Goal: Task Accomplishment & Management: Use online tool/utility

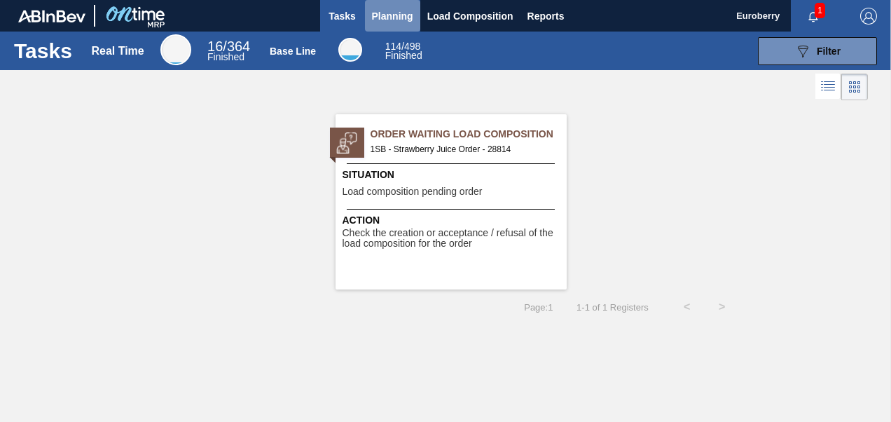
click at [399, 17] on span "Planning" at bounding box center [392, 16] width 41 height 17
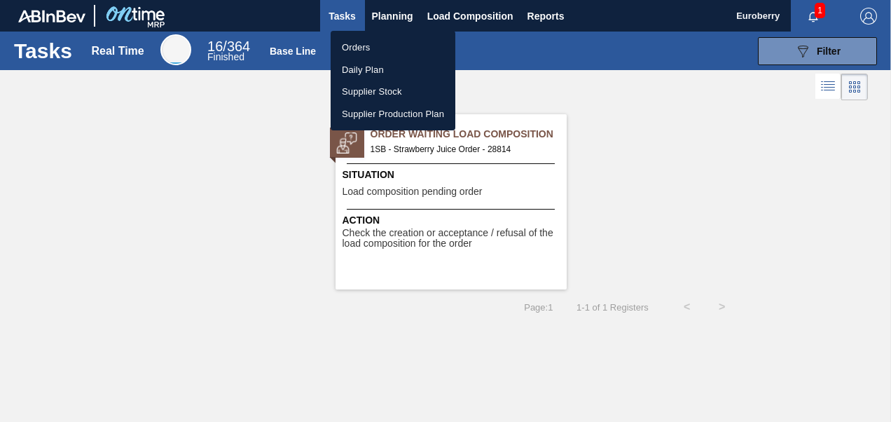
click at [361, 41] on li "Orders" at bounding box center [393, 47] width 125 height 22
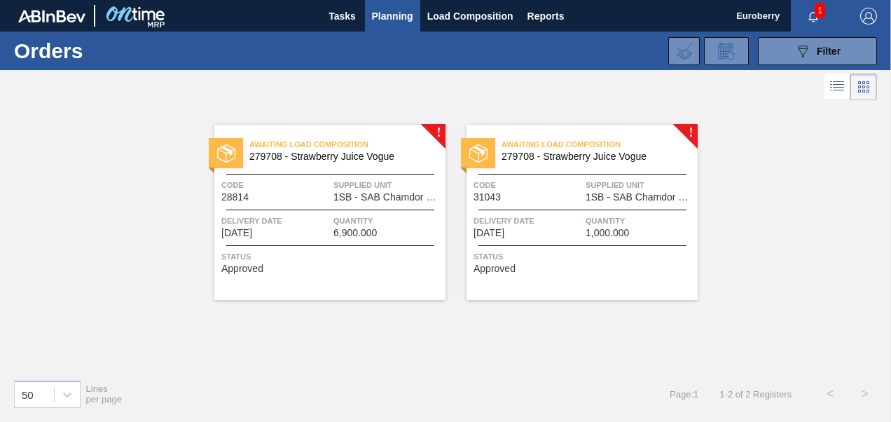
click at [691, 130] on div "Awaiting Load Composition 279708 - Strawberry Juice Vogue Code 31043 Supplied U…" at bounding box center [581, 212] width 231 height 175
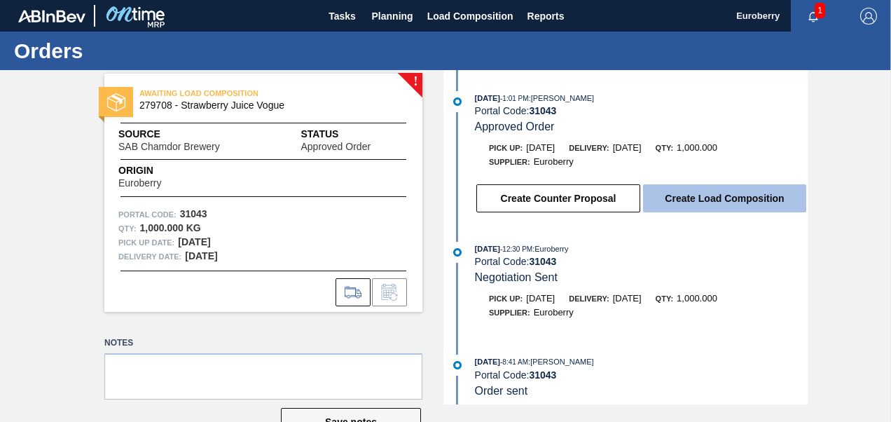
click at [732, 201] on button "Create Load Composition" at bounding box center [724, 198] width 163 height 28
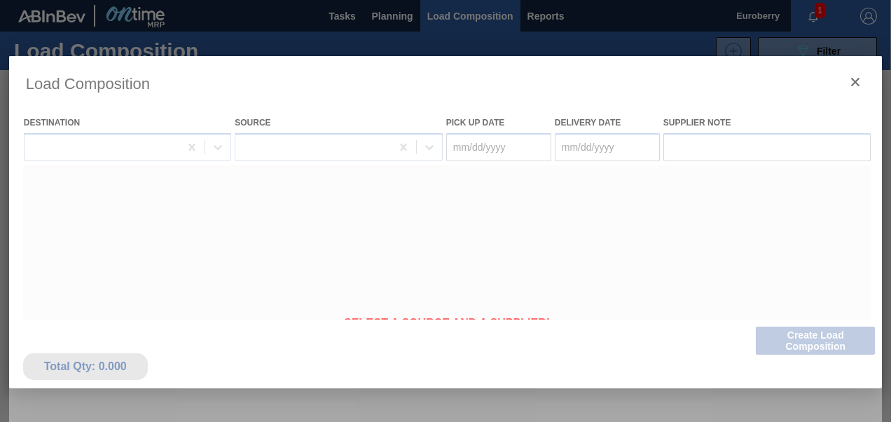
type Date "[DATE]"
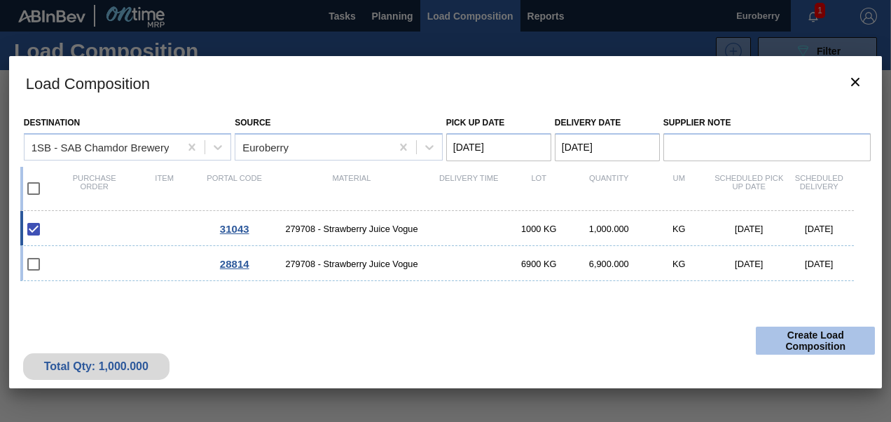
click at [824, 340] on button "Create Load Composition" at bounding box center [815, 340] width 119 height 28
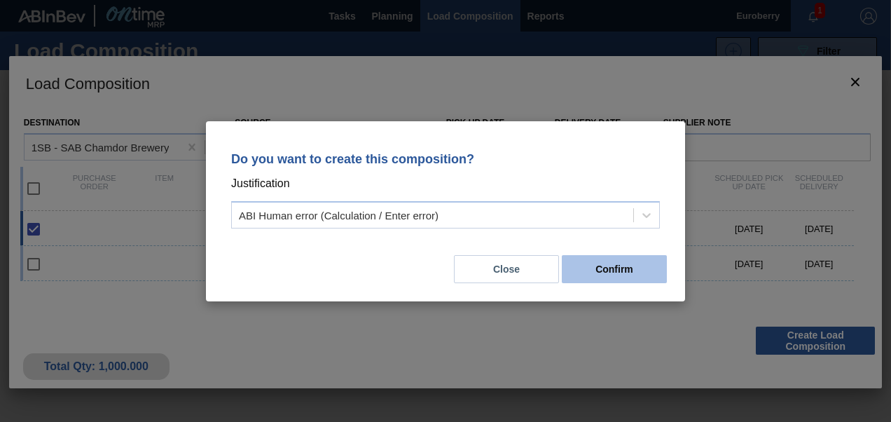
click at [637, 269] on button "Confirm" at bounding box center [614, 269] width 105 height 28
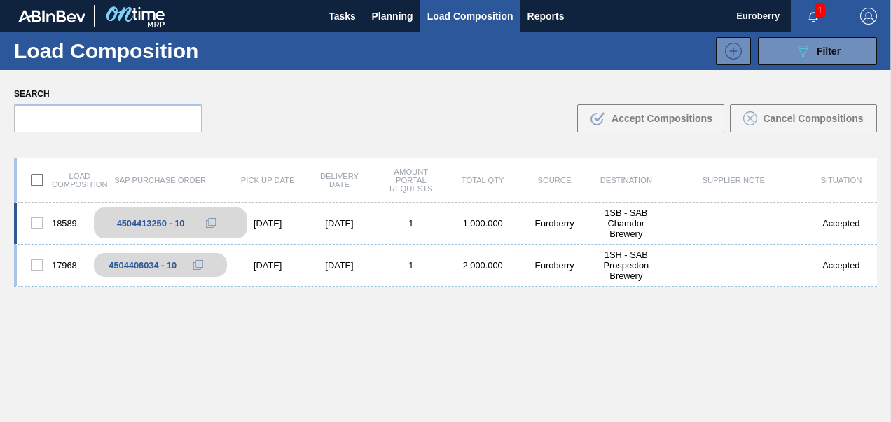
click at [162, 223] on div "4504413250 - 10" at bounding box center [151, 223] width 68 height 11
click at [39, 221] on div at bounding box center [36, 222] width 29 height 29
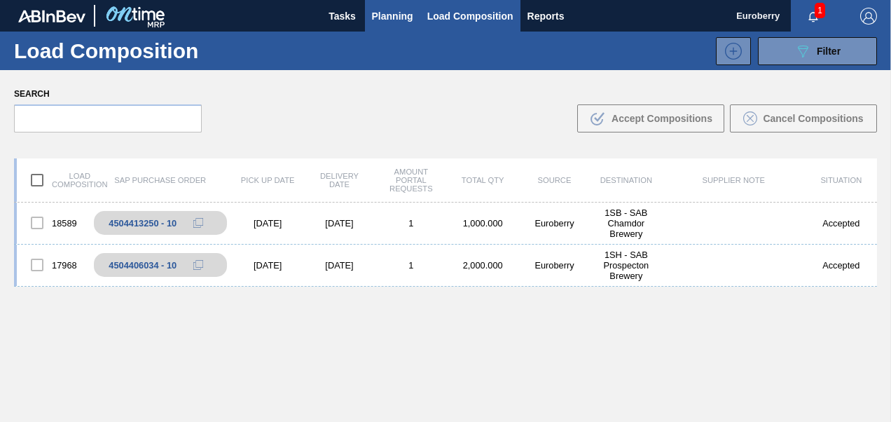
click at [395, 13] on span "Planning" at bounding box center [392, 16] width 41 height 17
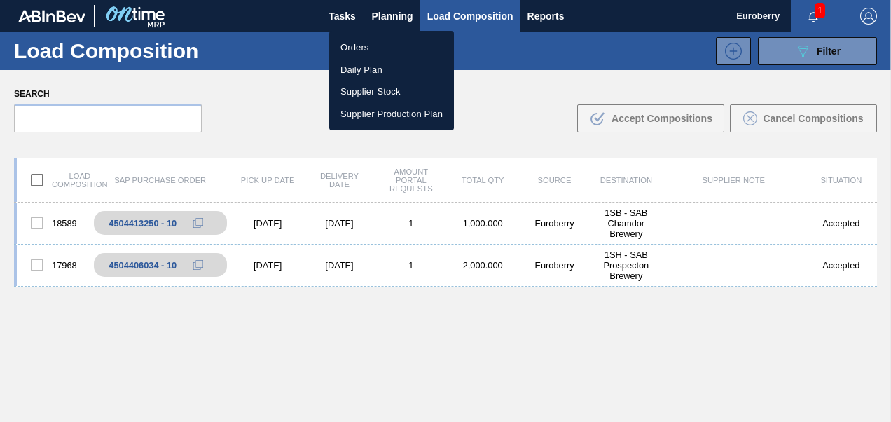
click at [357, 44] on li "Orders" at bounding box center [391, 47] width 125 height 22
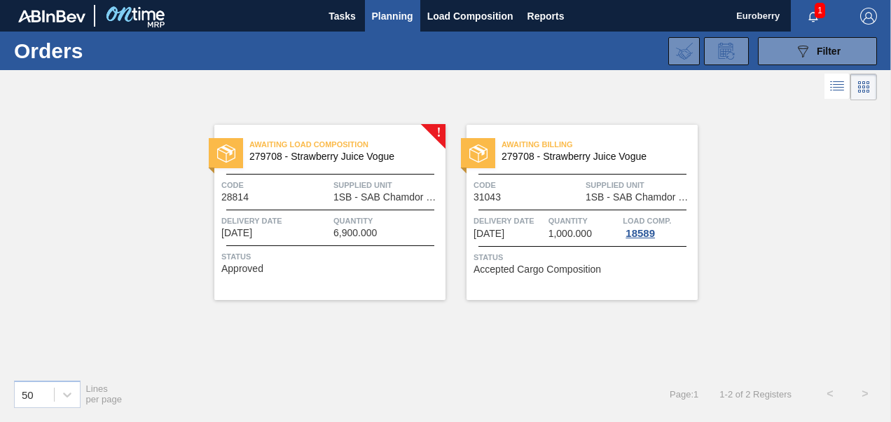
click at [569, 140] on span "Awaiting Billing" at bounding box center [599, 144] width 196 height 14
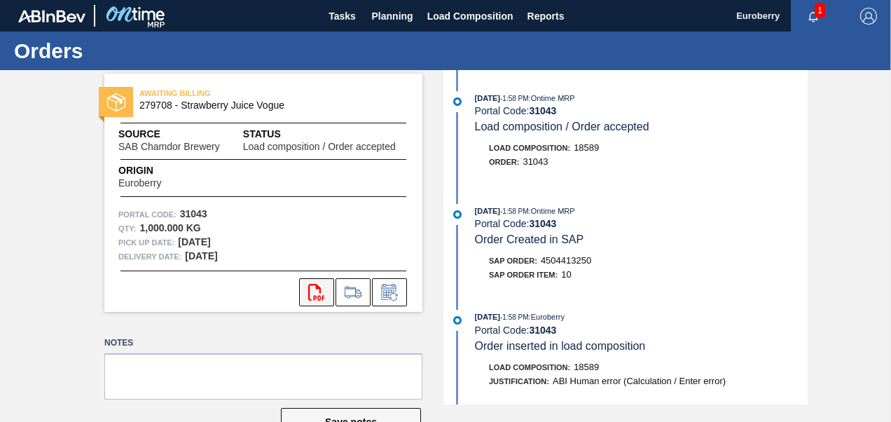
click at [309, 290] on icon "svg{fill:#ff0000}" at bounding box center [316, 292] width 17 height 17
